Goal: Book appointment/travel/reservation

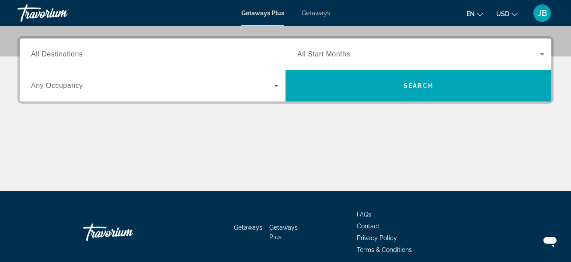
scroll to position [200, 0]
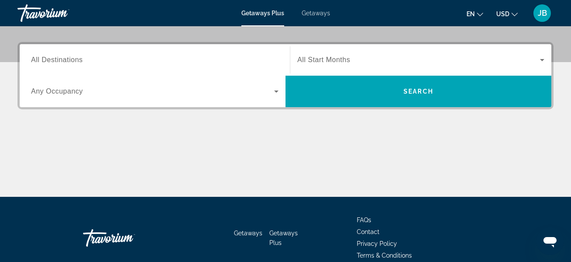
click at [40, 62] on span "All Destinations" at bounding box center [57, 59] width 52 height 7
click at [40, 62] on input "Destination All Destinations" at bounding box center [154, 60] width 247 height 10
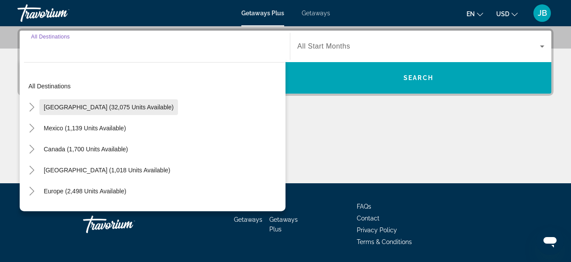
click at [68, 105] on span "[GEOGRAPHIC_DATA] (32,075 units available)" at bounding box center [109, 107] width 130 height 7
type input "**********"
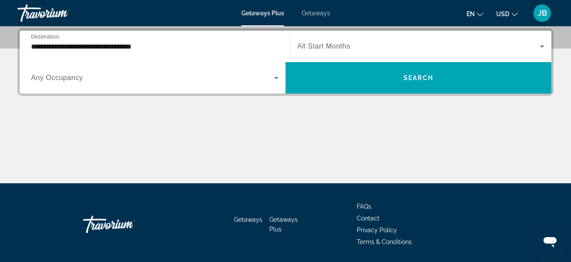
click at [340, 48] on span "All Start Months" at bounding box center [323, 45] width 53 height 7
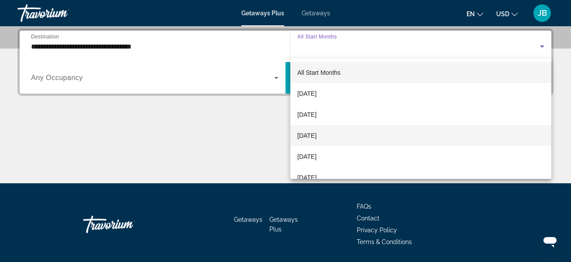
click at [302, 138] on span "[DATE]" at bounding box center [306, 135] width 19 height 10
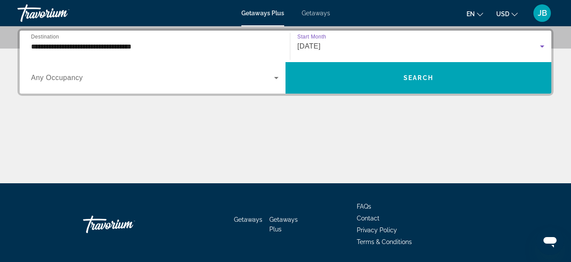
click at [85, 79] on span "Search widget" at bounding box center [152, 78] width 243 height 10
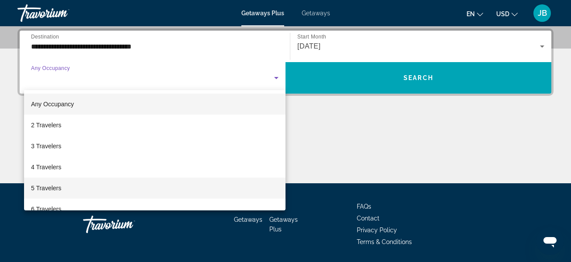
click at [56, 189] on span "5 Travelers" at bounding box center [46, 188] width 30 height 10
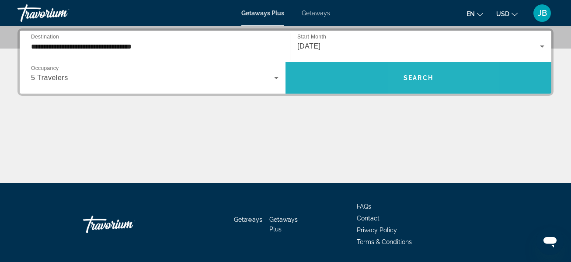
click at [414, 80] on span "Search" at bounding box center [418, 77] width 30 height 7
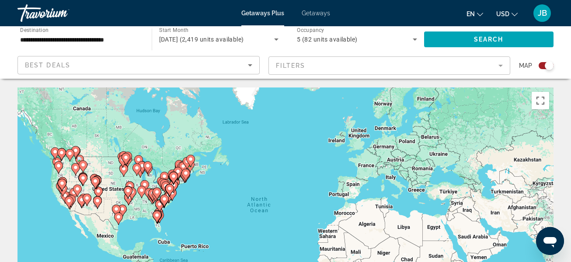
click at [229, 62] on div "Best Deals" at bounding box center [136, 65] width 223 height 10
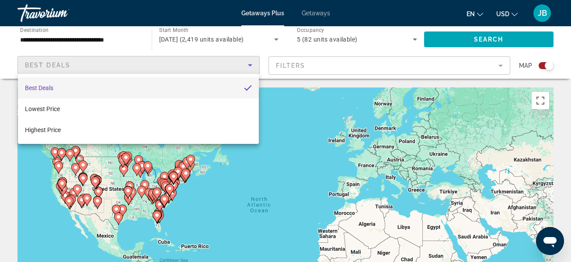
click at [308, 148] on div at bounding box center [285, 131] width 571 height 262
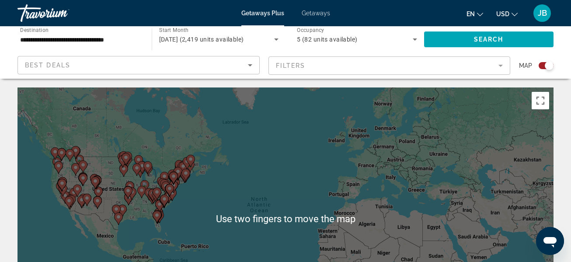
click at [117, 40] on input "**********" at bounding box center [80, 40] width 120 height 10
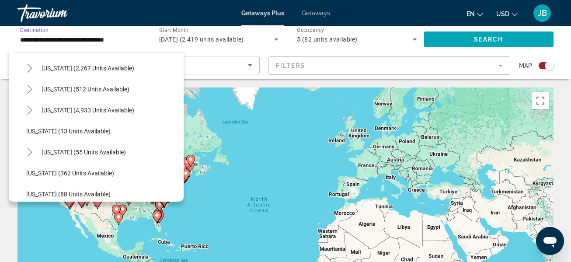
scroll to position [93, 0]
click at [99, 156] on span "Search widget" at bounding box center [83, 151] width 93 height 21
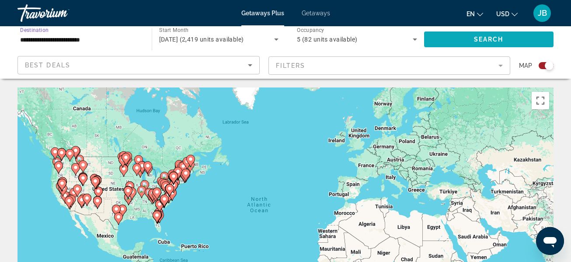
click at [474, 38] on span "Search" at bounding box center [489, 39] width 30 height 7
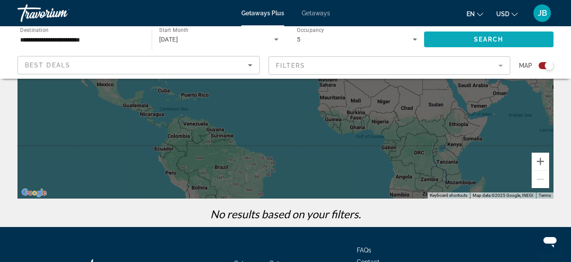
scroll to position [117, 0]
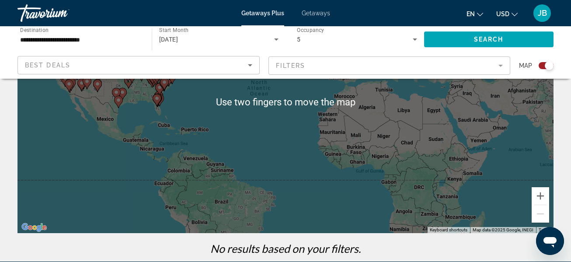
click at [246, 66] on icon "Sort by" at bounding box center [250, 65] width 10 height 10
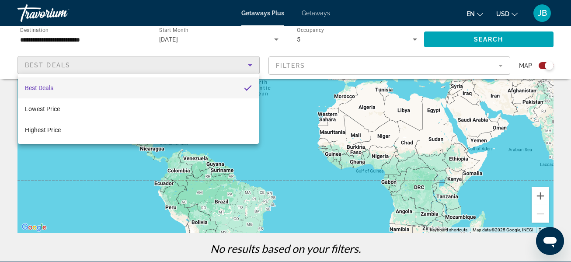
click at [352, 42] on div at bounding box center [285, 131] width 571 height 262
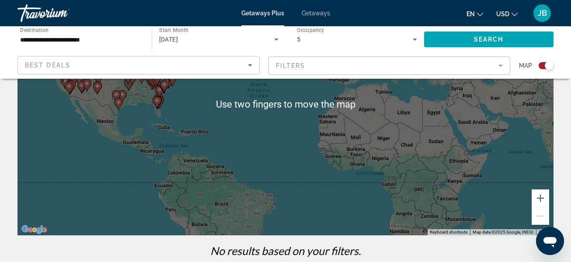
scroll to position [0, 0]
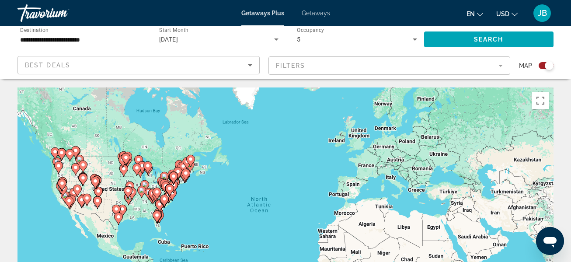
click at [35, 37] on input "**********" at bounding box center [80, 40] width 120 height 10
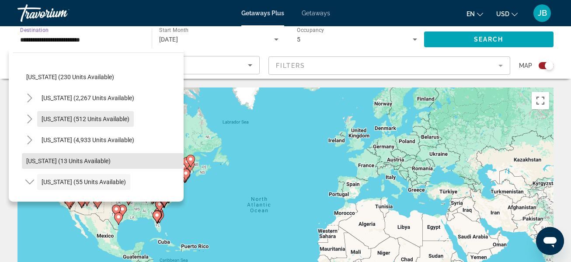
scroll to position [58, 0]
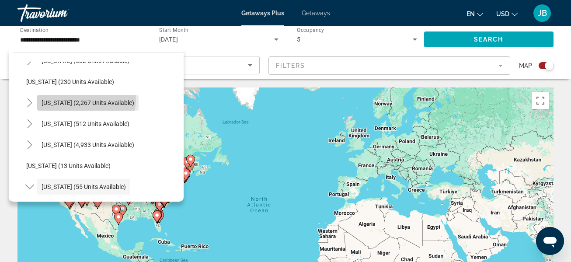
click at [80, 98] on span "Search widget" at bounding box center [87, 102] width 101 height 21
type input "**********"
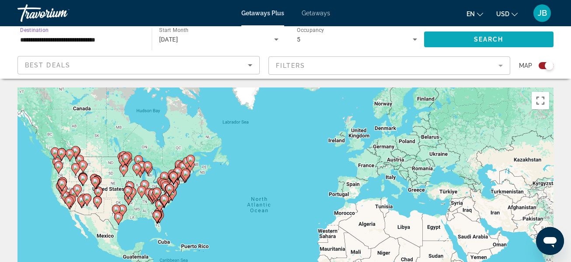
click at [521, 42] on span "Search widget" at bounding box center [489, 39] width 130 height 21
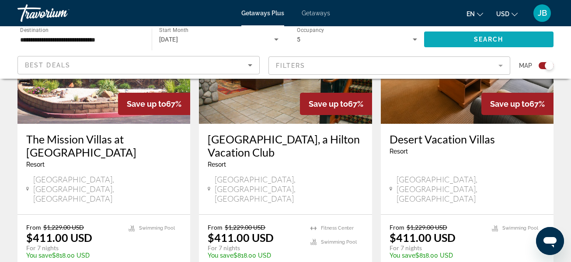
scroll to position [1463, 0]
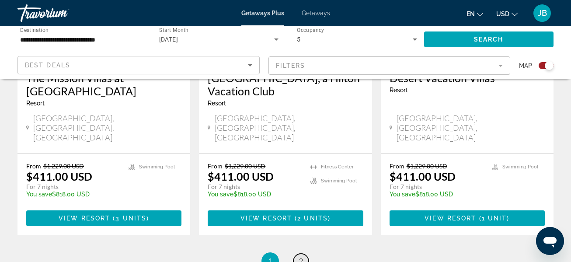
click at [294, 254] on link "page 2" at bounding box center [300, 261] width 15 height 15
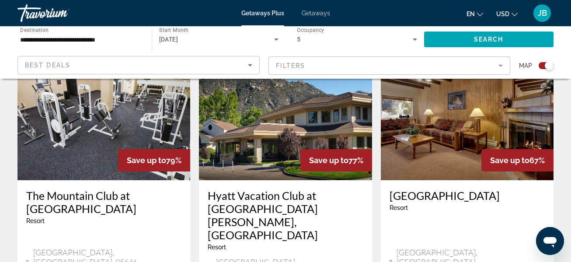
scroll to position [339, 0]
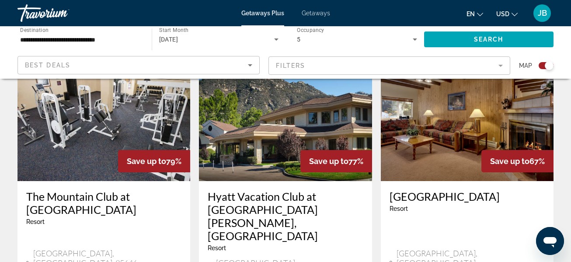
click at [272, 152] on img "Main content" at bounding box center [285, 111] width 173 height 140
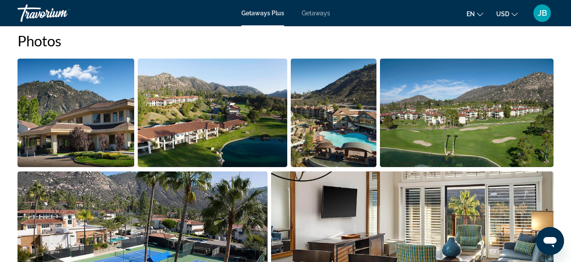
scroll to position [568, 0]
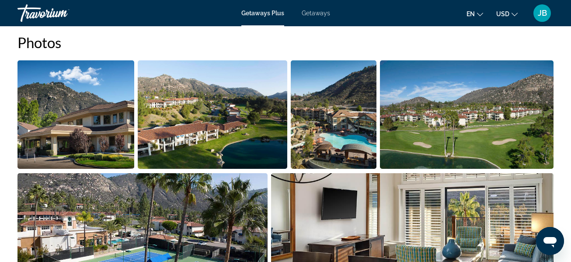
click at [354, 148] on img "Open full-screen image slider" at bounding box center [334, 114] width 86 height 108
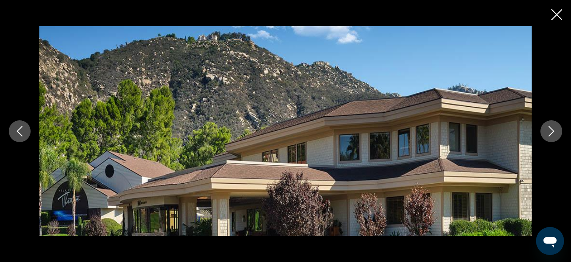
click at [549, 129] on icon "Next image" at bounding box center [551, 131] width 10 height 10
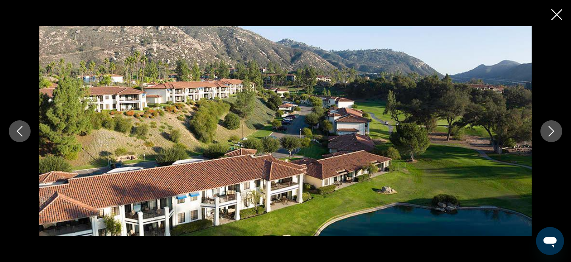
click at [549, 133] on icon "Next image" at bounding box center [551, 131] width 10 height 10
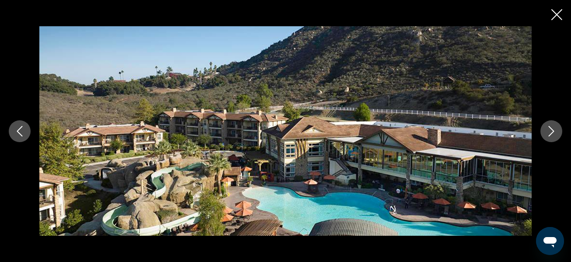
click at [551, 132] on icon "Next image" at bounding box center [551, 131] width 10 height 10
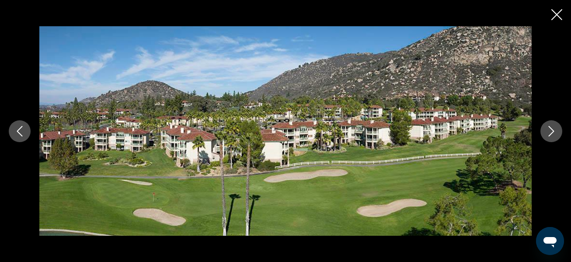
click at [546, 135] on button "Next image" at bounding box center [551, 131] width 22 height 22
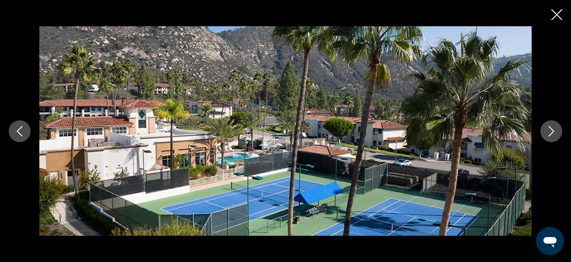
click at [553, 132] on icon "Next image" at bounding box center [551, 131] width 10 height 10
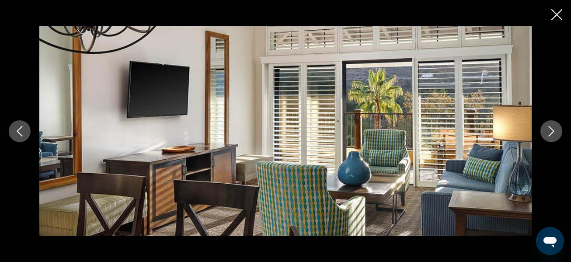
click at [549, 136] on icon "Next image" at bounding box center [552, 131] width 6 height 10
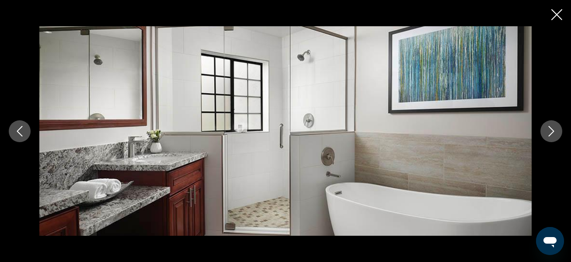
click at [544, 136] on button "Next image" at bounding box center [551, 131] width 22 height 22
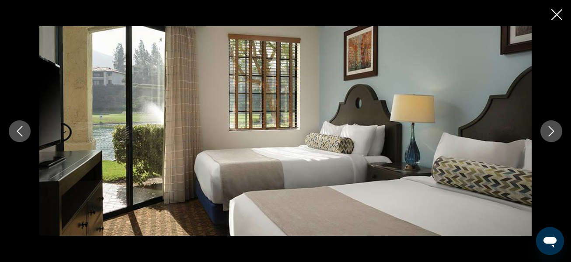
click at [546, 137] on button "Next image" at bounding box center [551, 131] width 22 height 22
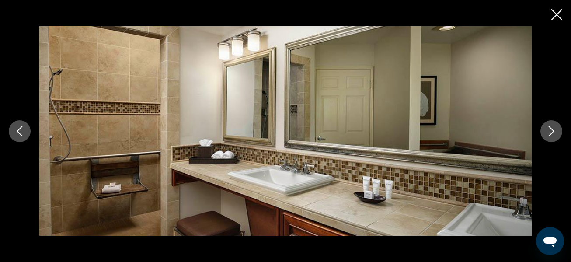
click at [549, 138] on button "Next image" at bounding box center [551, 131] width 22 height 22
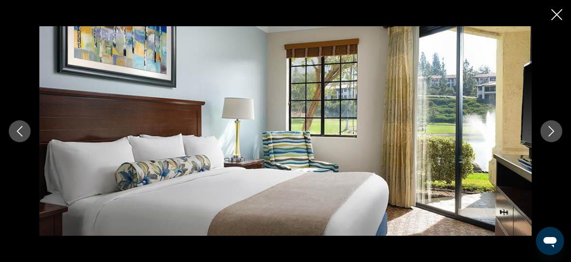
click at [554, 20] on icon "Close slideshow" at bounding box center [556, 14] width 11 height 11
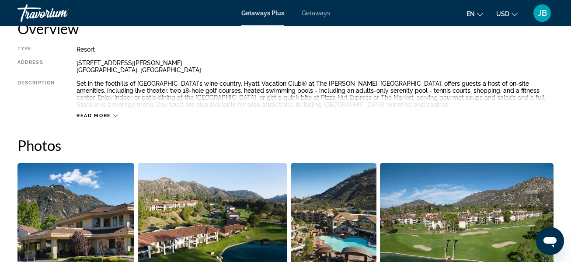
scroll to position [466, 0]
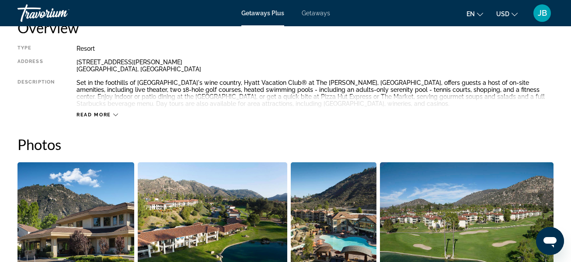
click at [107, 116] on span "Read more" at bounding box center [93, 115] width 35 height 6
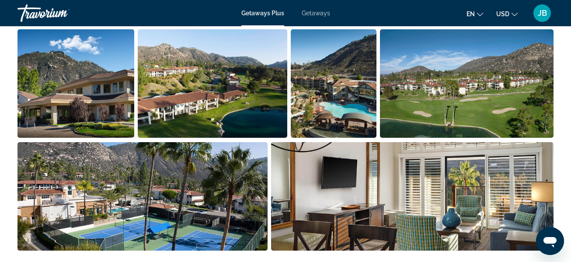
scroll to position [600, 0]
